Goal: Navigation & Orientation: Find specific page/section

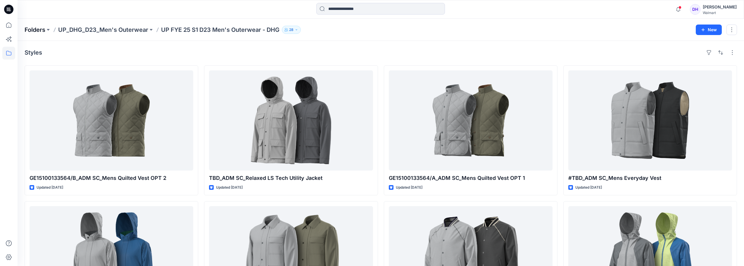
click at [41, 30] on p "Folders" at bounding box center [35, 30] width 21 height 8
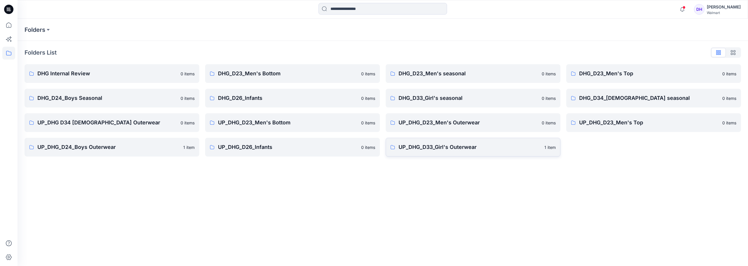
click at [372, 146] on p "UP_DHG_D33_Girl's Outerwear" at bounding box center [470, 147] width 142 height 8
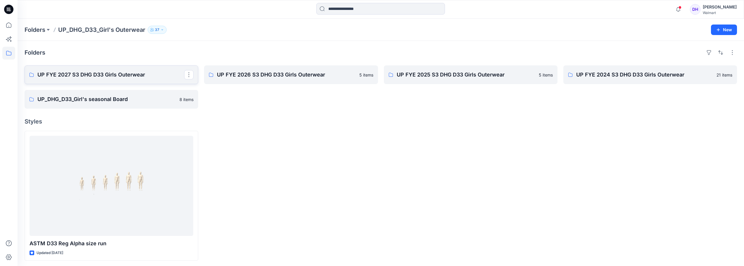
click at [138, 78] on p "UP FYE 2027 S3 DHG D33 Girls Outerwear" at bounding box center [110, 75] width 147 height 8
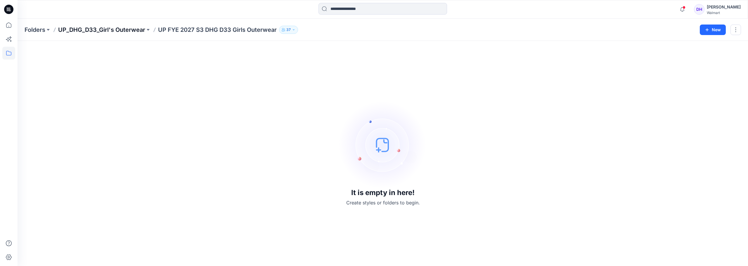
click at [114, 29] on p "UP_DHG_D33_Girl's Outerwear" at bounding box center [101, 30] width 87 height 8
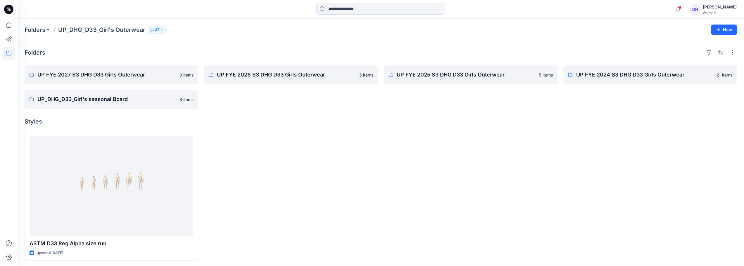
click at [372, 166] on div at bounding box center [471, 196] width 174 height 130
